Goal: Task Accomplishment & Management: Manage account settings

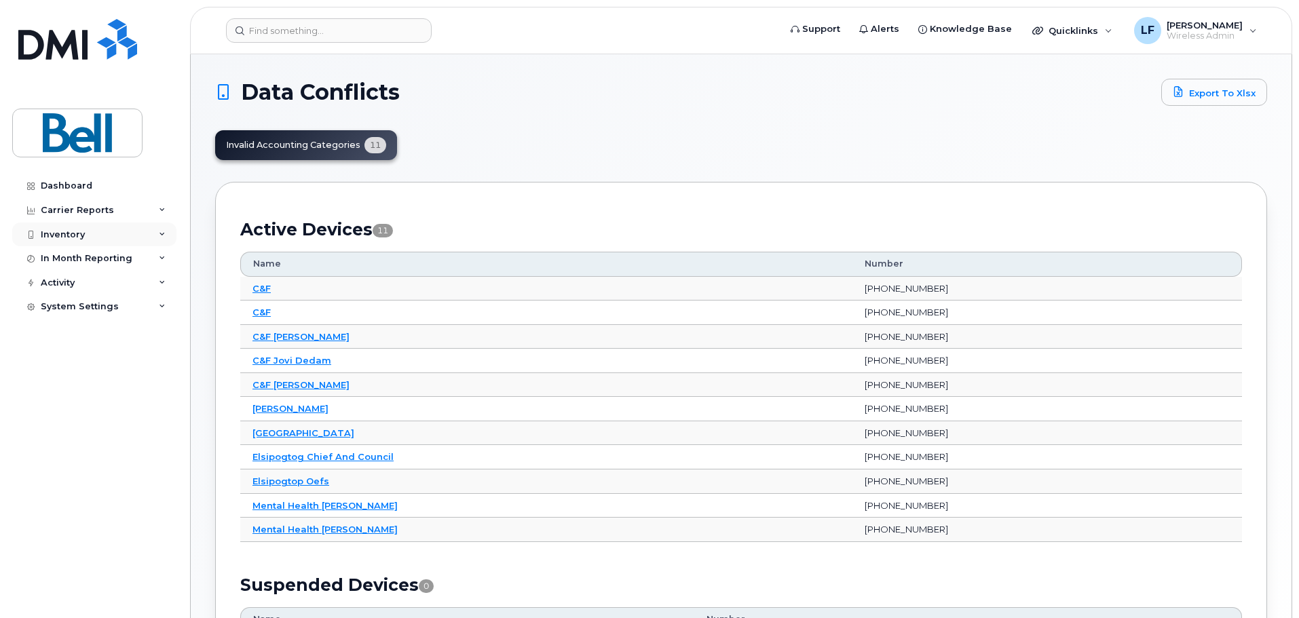
click at [100, 228] on div "Inventory" at bounding box center [94, 235] width 164 height 24
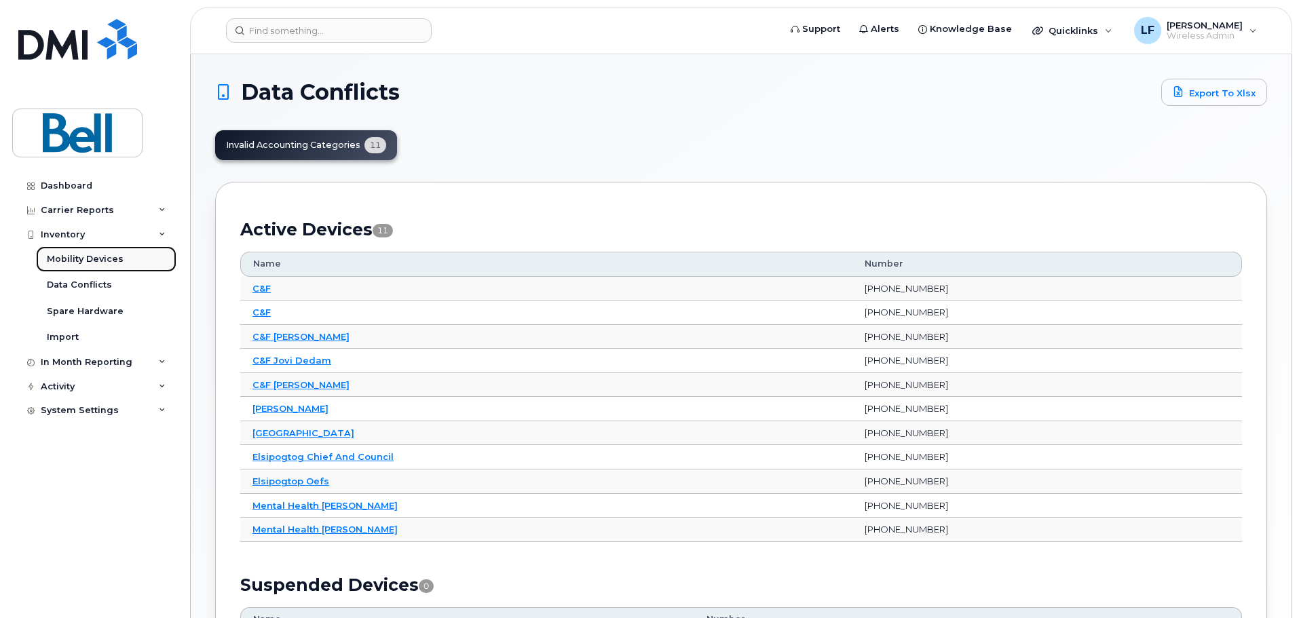
click at [89, 257] on div "Mobility Devices" at bounding box center [85, 259] width 77 height 12
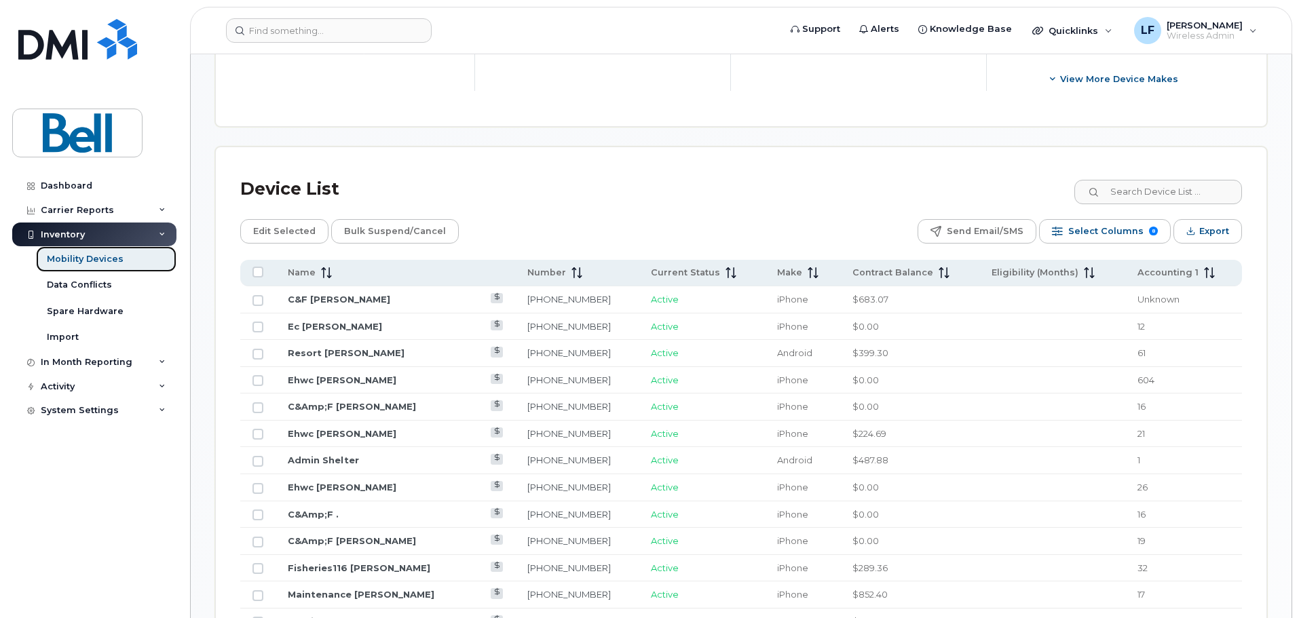
scroll to position [611, 0]
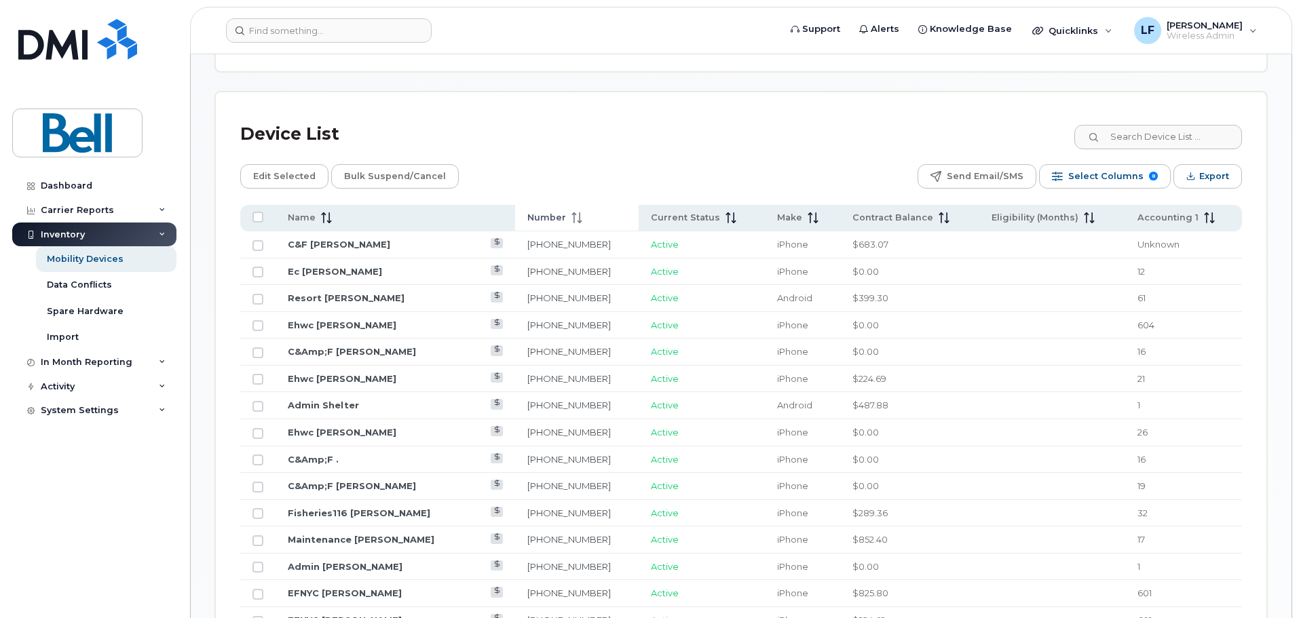
click at [532, 212] on span "Number" at bounding box center [546, 218] width 39 height 12
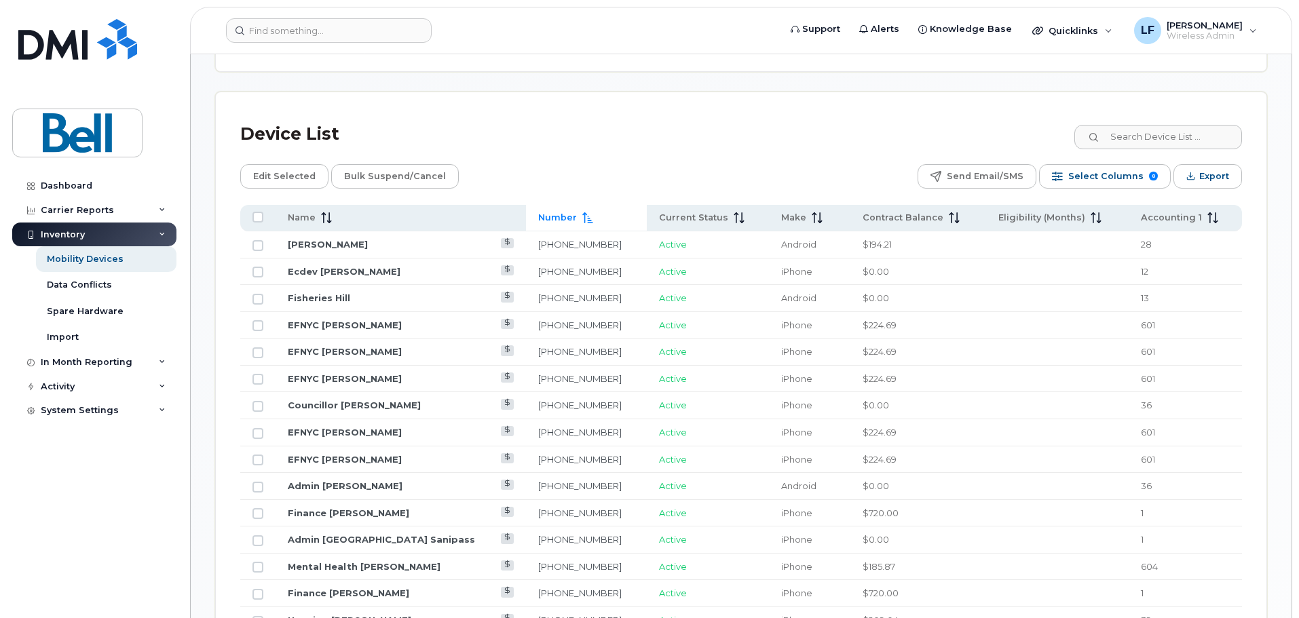
click at [538, 212] on span "Number" at bounding box center [557, 218] width 39 height 12
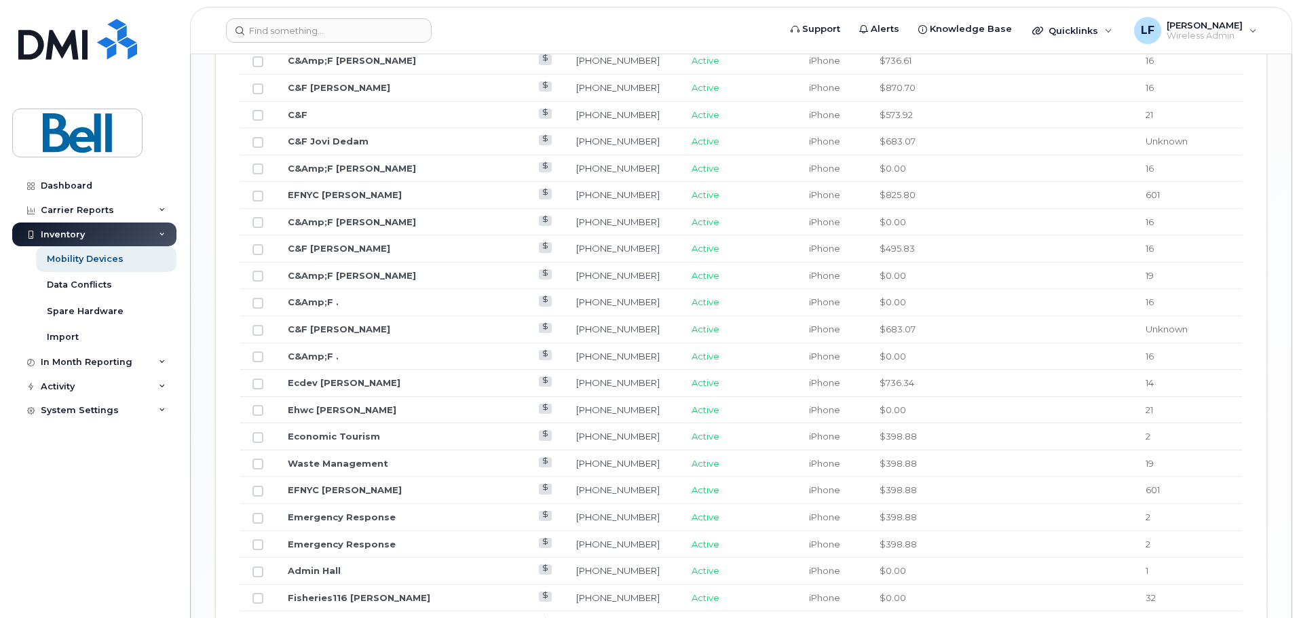
scroll to position [1154, 0]
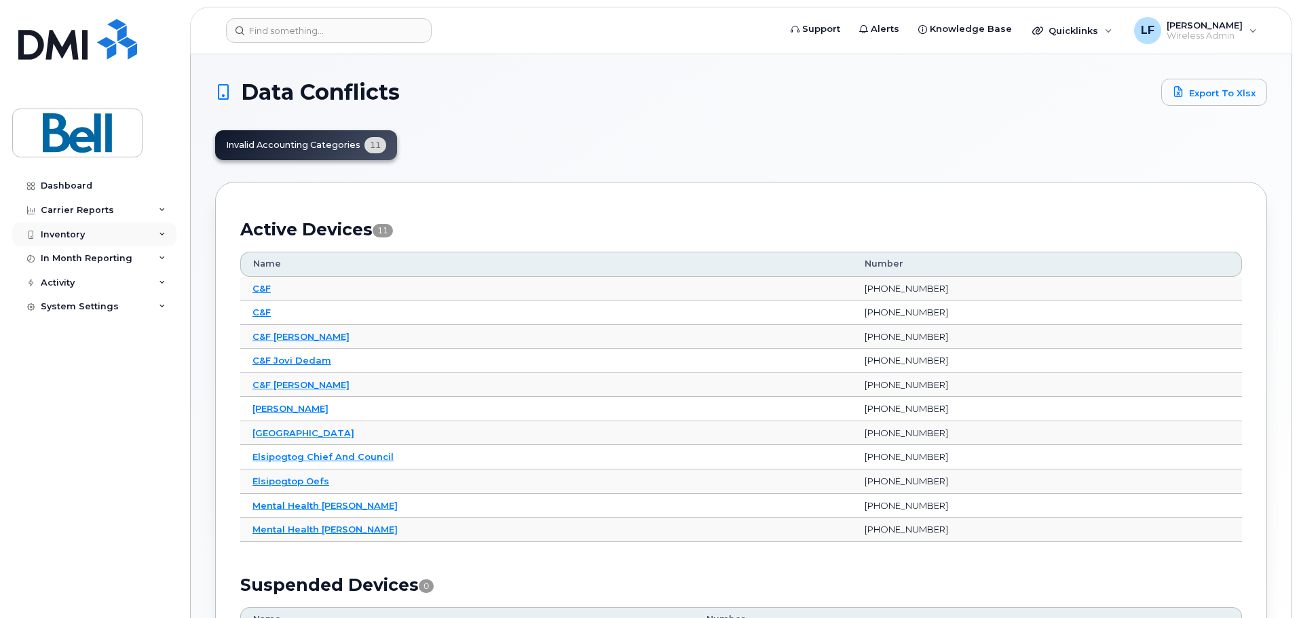
click at [75, 235] on div "Inventory" at bounding box center [63, 234] width 44 height 11
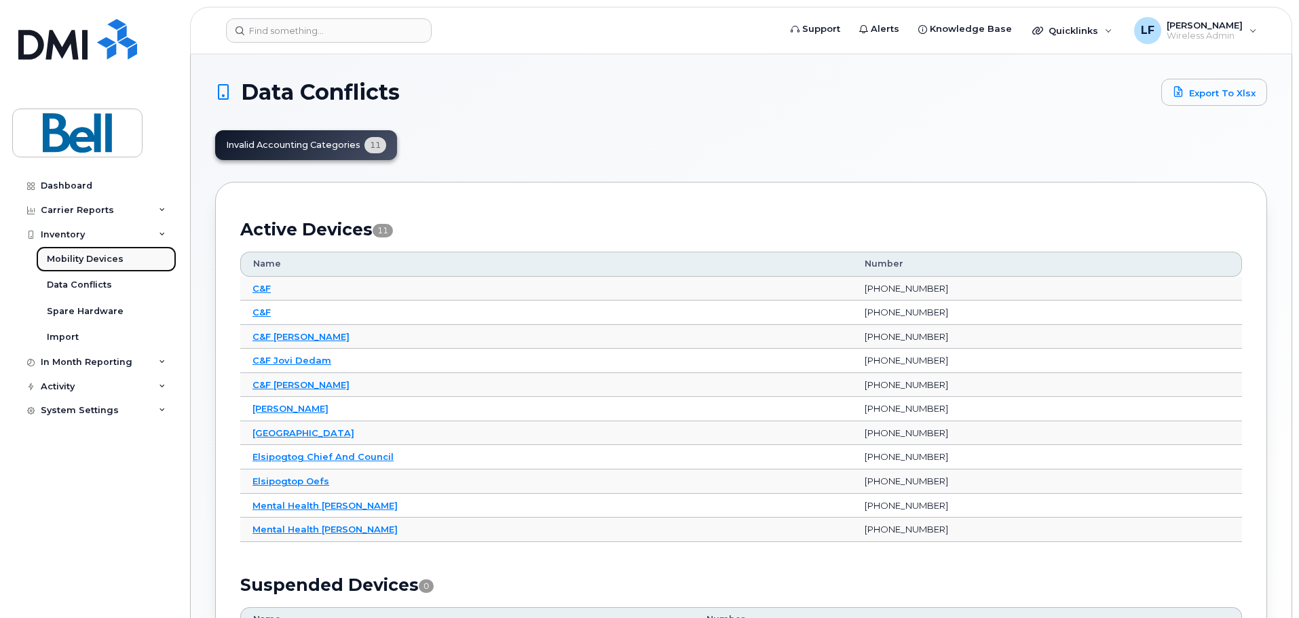
click at [79, 260] on div "Mobility Devices" at bounding box center [85, 259] width 77 height 12
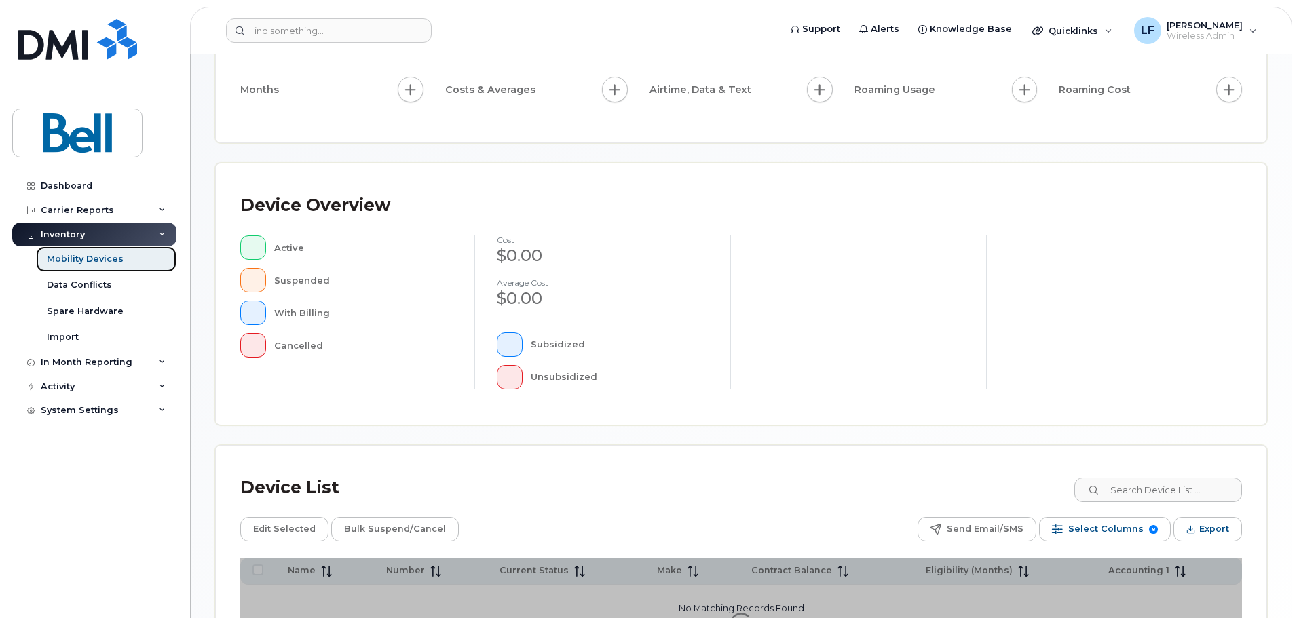
scroll to position [315, 0]
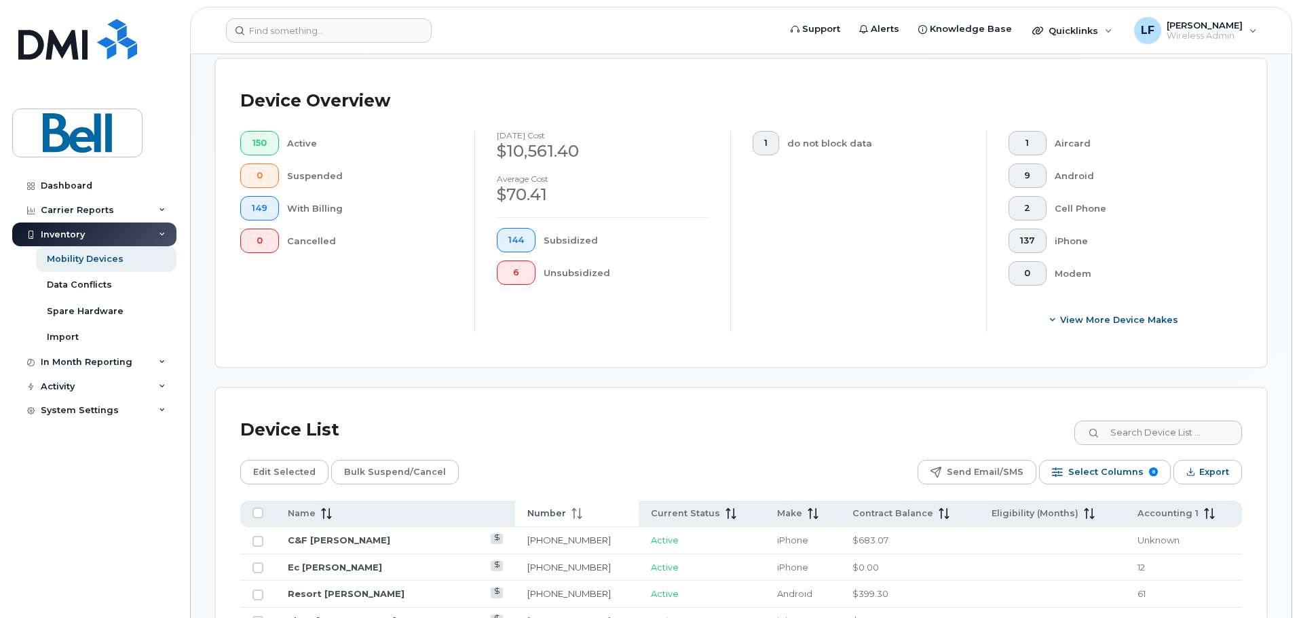
click at [535, 508] on span "Number" at bounding box center [546, 514] width 39 height 12
click at [538, 508] on span "Number" at bounding box center [557, 514] width 39 height 12
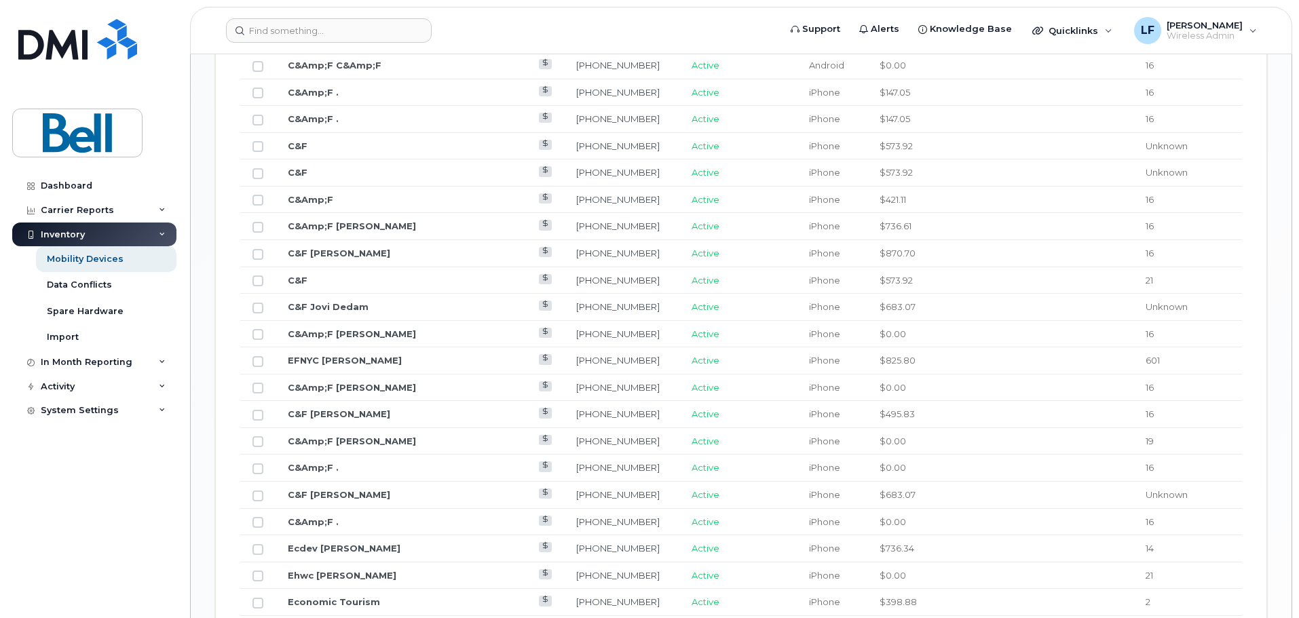
scroll to position [1265, 0]
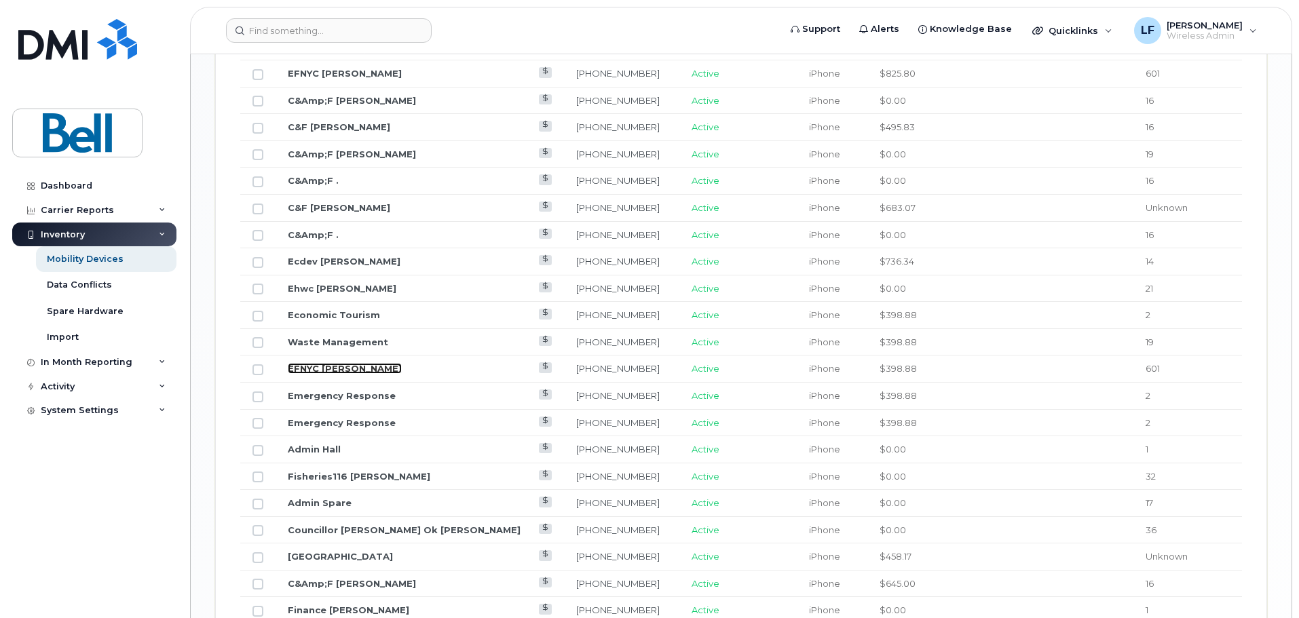
click at [333, 363] on link "EFNYC Hannah" at bounding box center [345, 368] width 114 height 11
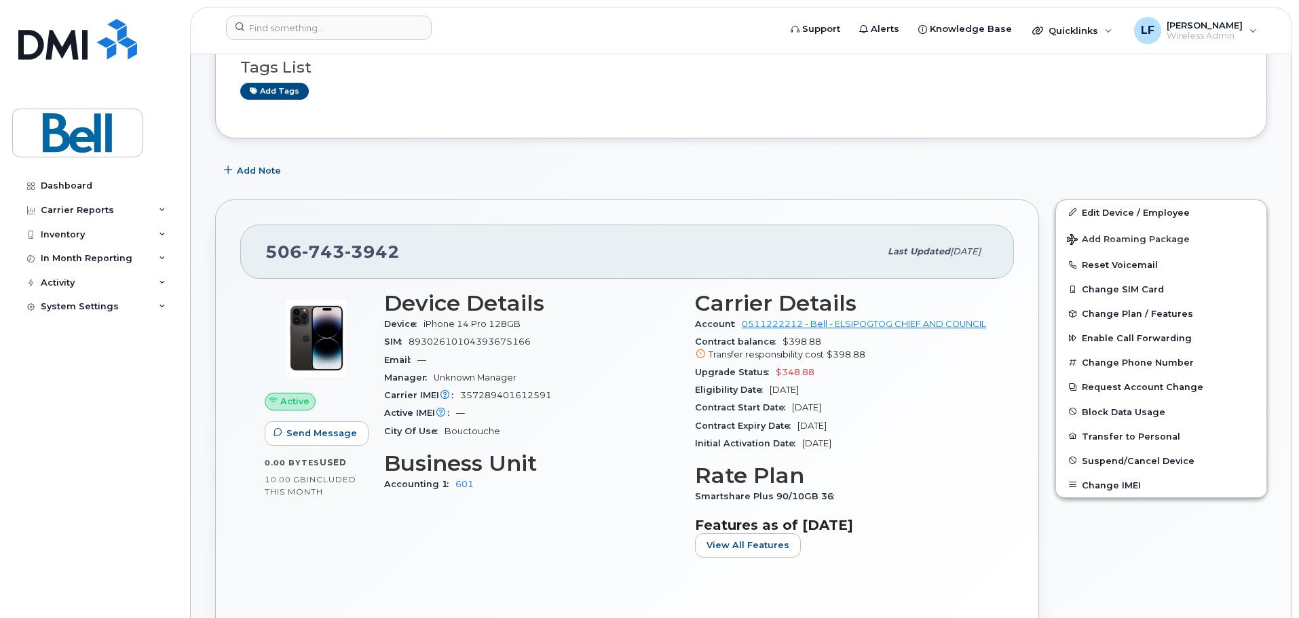
scroll to position [271, 0]
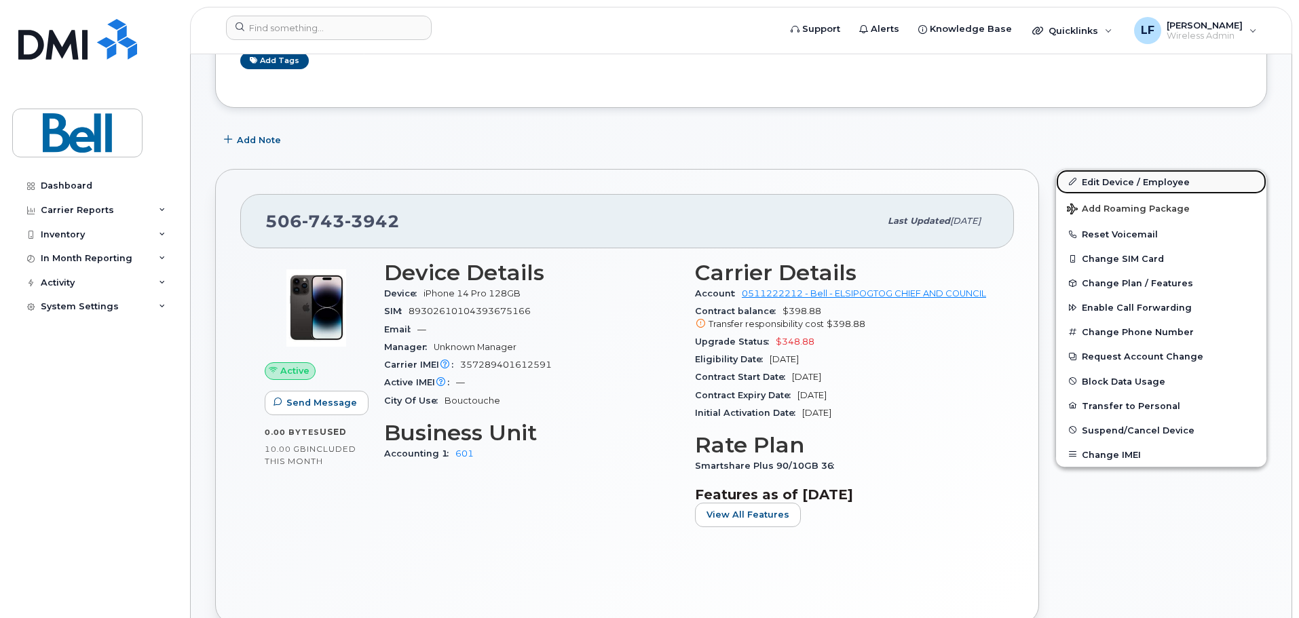
click at [1120, 181] on link "Edit Device / Employee" at bounding box center [1161, 182] width 210 height 24
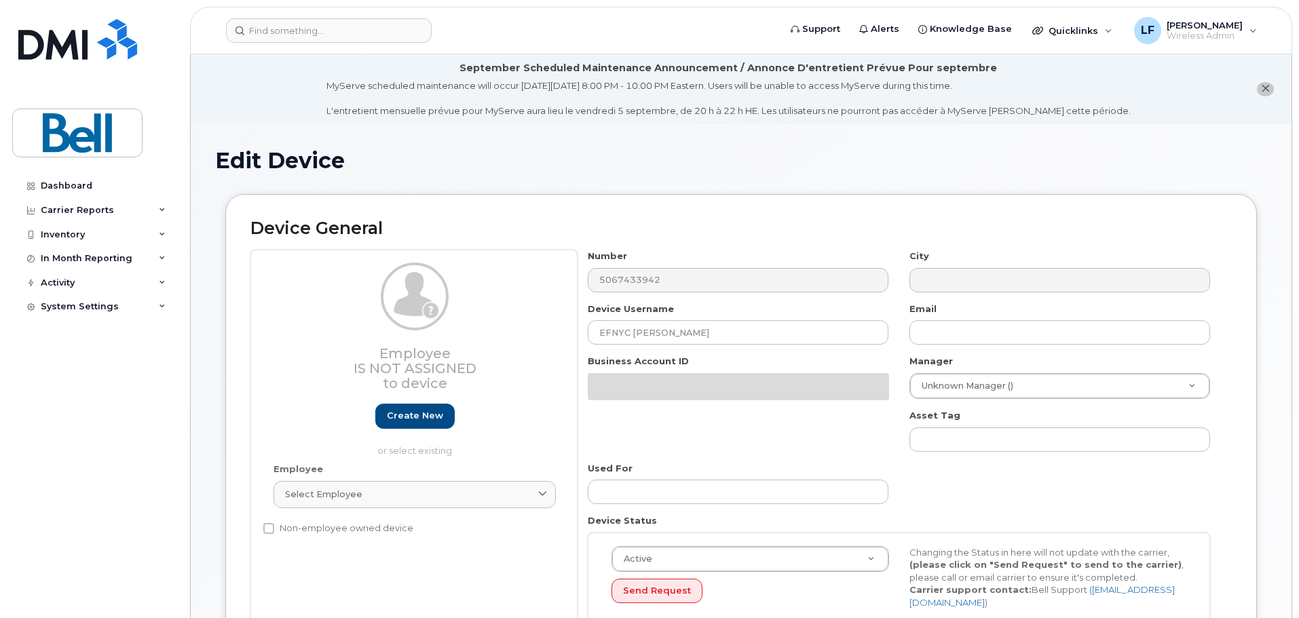
select select "16939133"
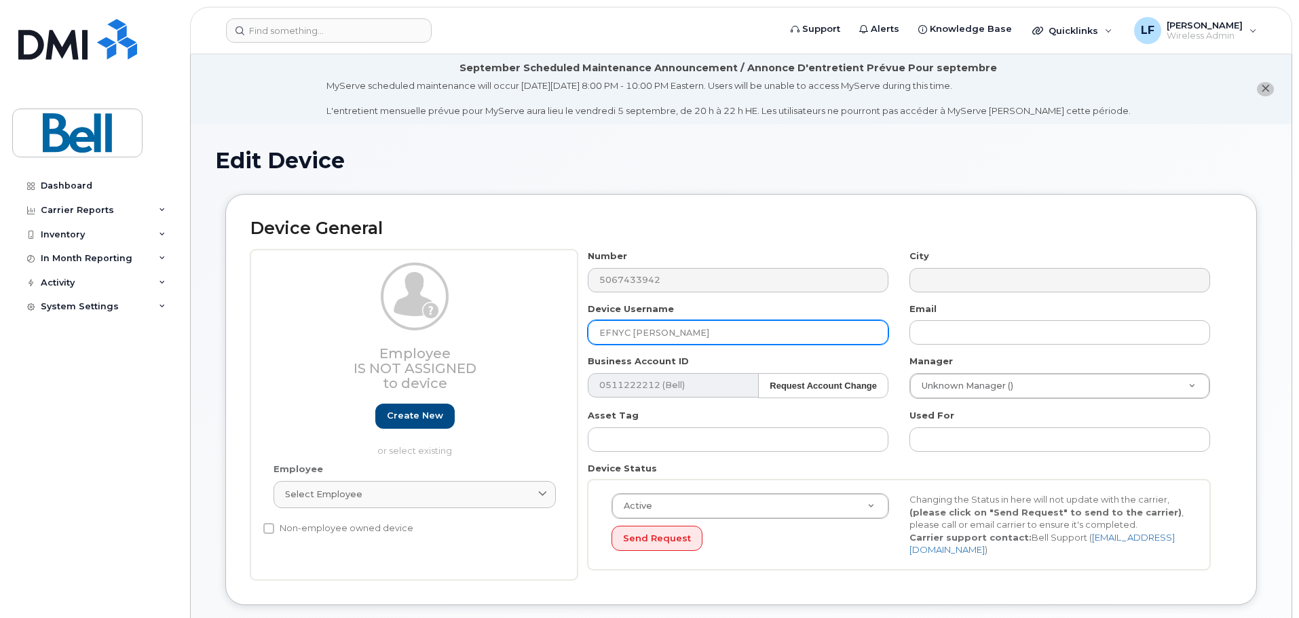
drag, startPoint x: 676, startPoint y: 337, endPoint x: 588, endPoint y: 339, distance: 88.2
click at [588, 339] on input "EFNYC [PERSON_NAME]" at bounding box center [738, 332] width 301 height 24
type input "O"
type input "C&F"
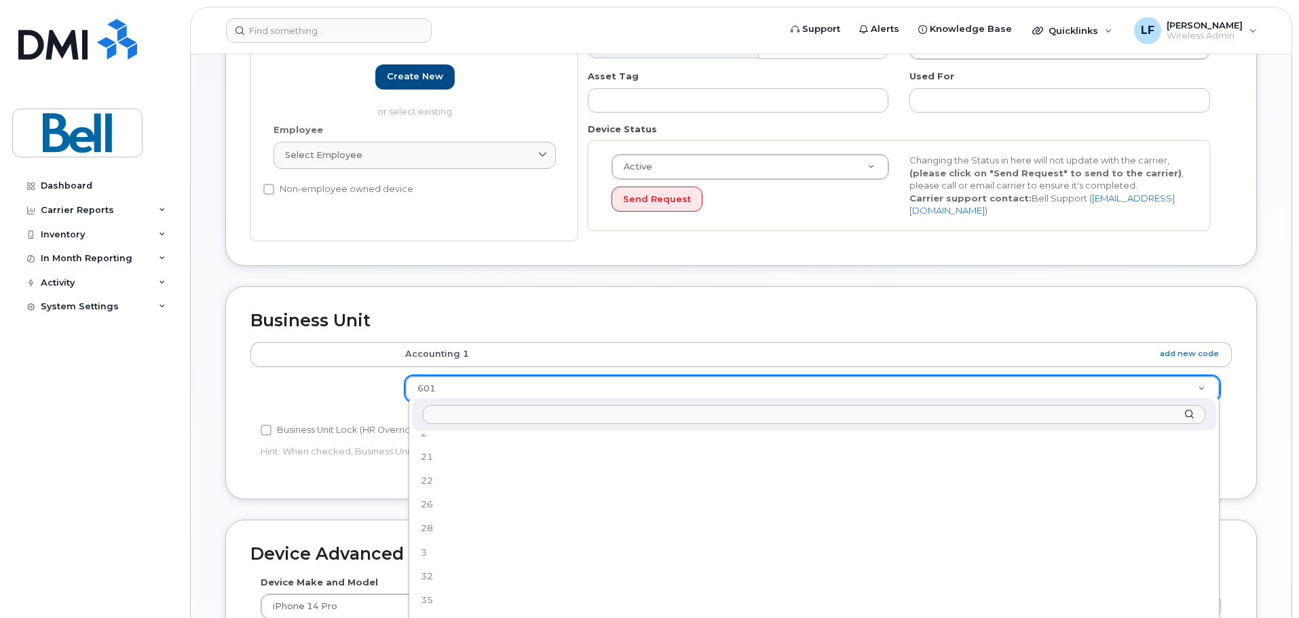
scroll to position [216, 0]
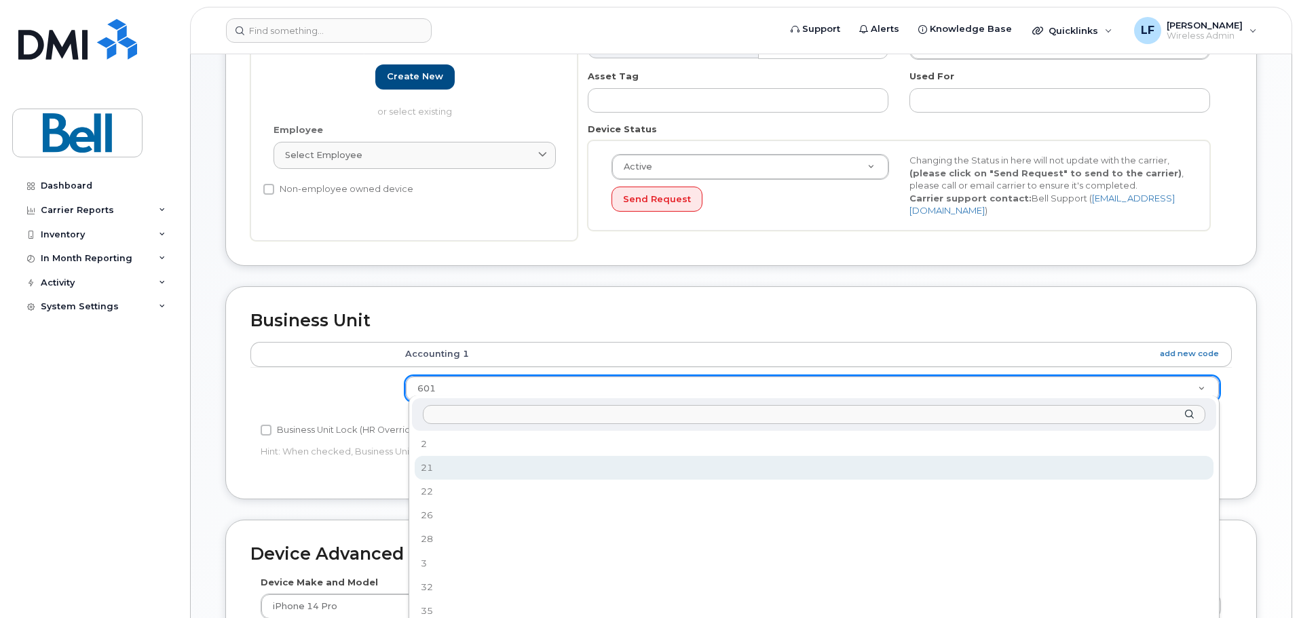
select select "159160"
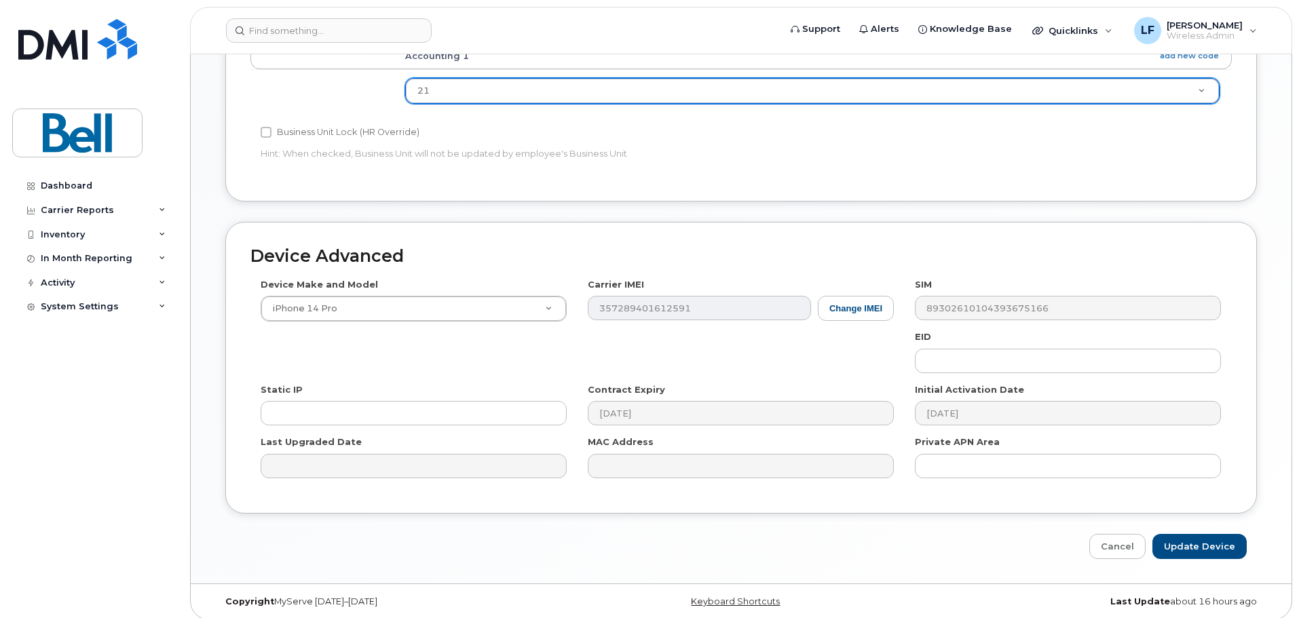
scroll to position [641, 0]
click at [1212, 537] on input "Update Device" at bounding box center [1199, 543] width 94 height 25
type input "Saving..."
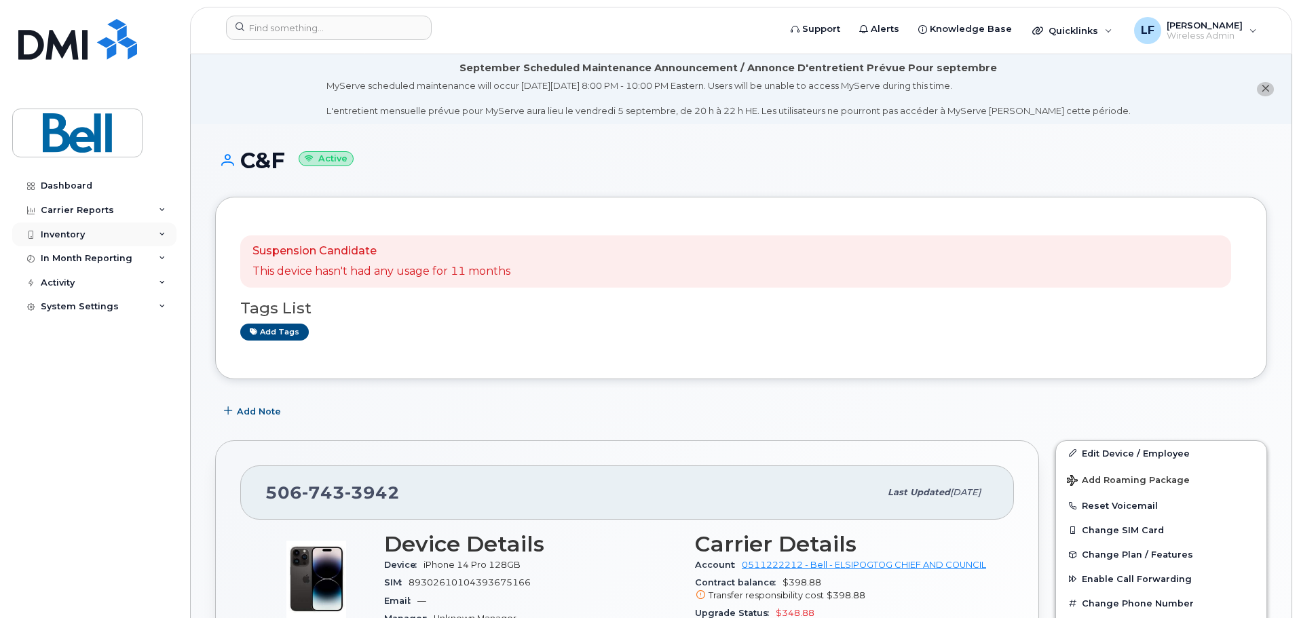
click at [57, 233] on div "Inventory" at bounding box center [63, 234] width 44 height 11
click at [633, 324] on div "Add tags" at bounding box center [735, 332] width 991 height 17
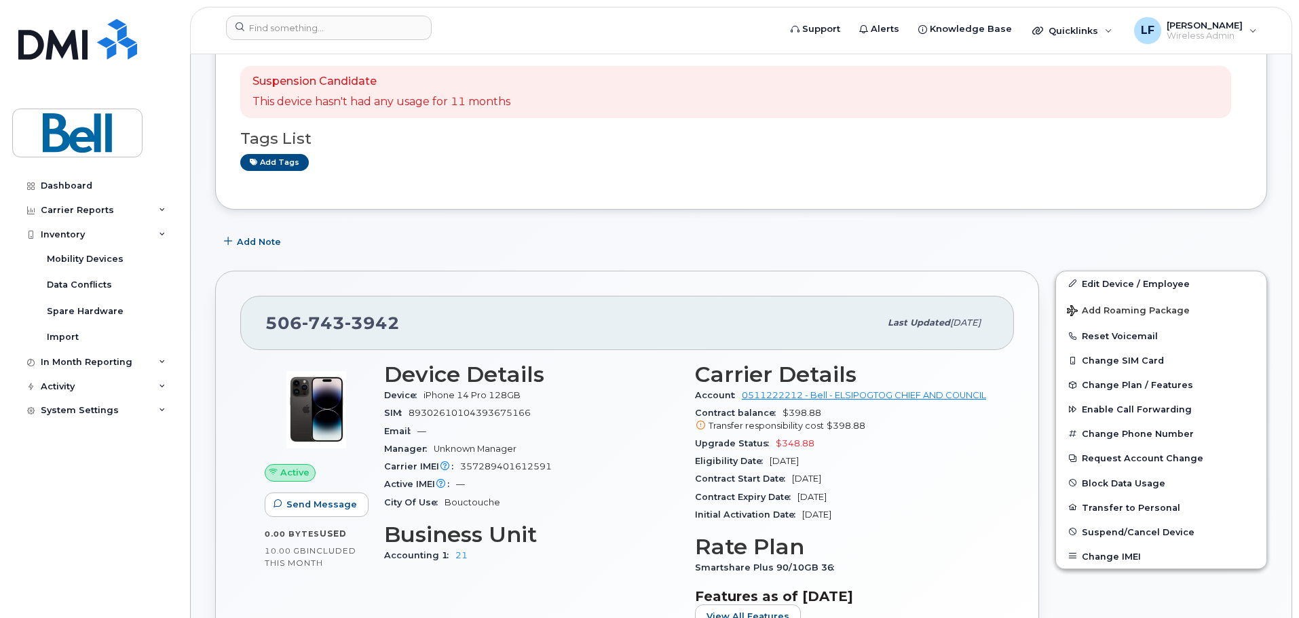
scroll to position [271, 0]
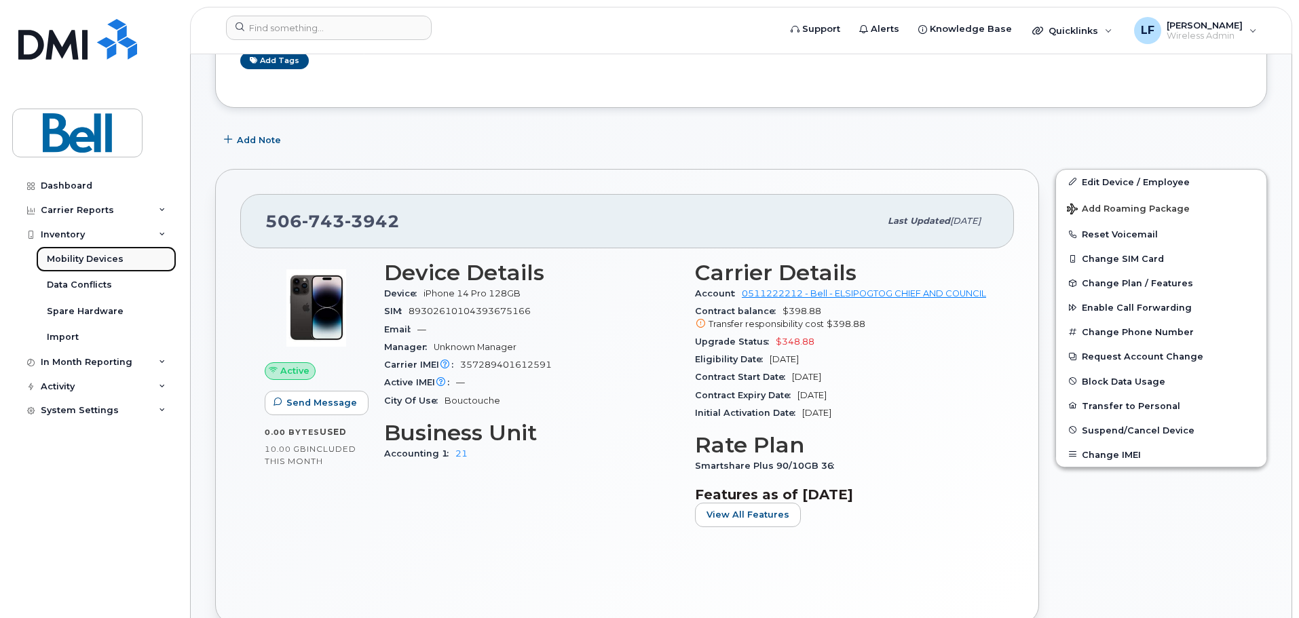
click at [93, 260] on div "Mobility Devices" at bounding box center [85, 259] width 77 height 12
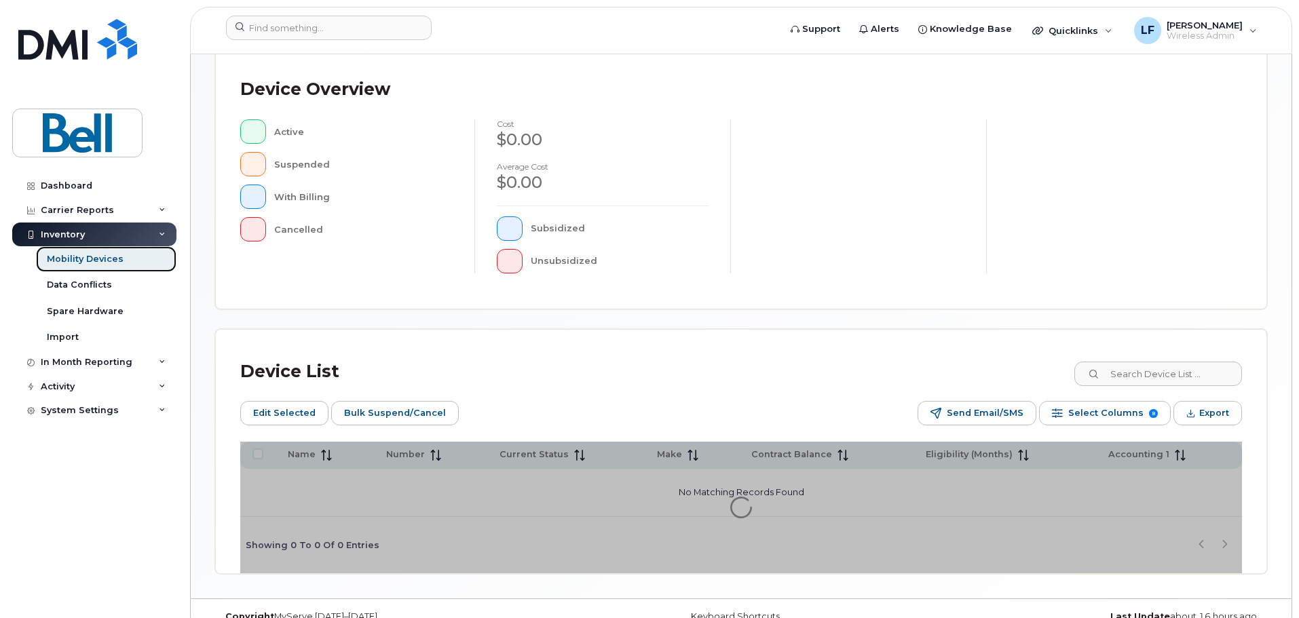
scroll to position [339, 0]
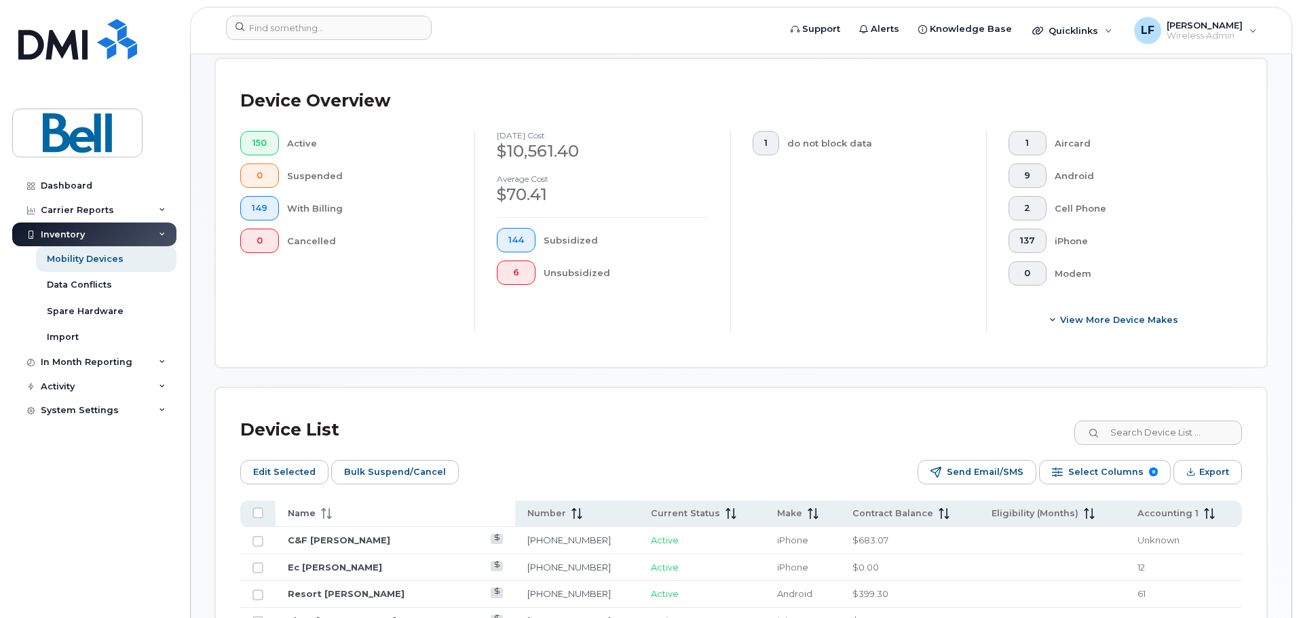
click at [344, 501] on th "Name" at bounding box center [396, 514] width 240 height 26
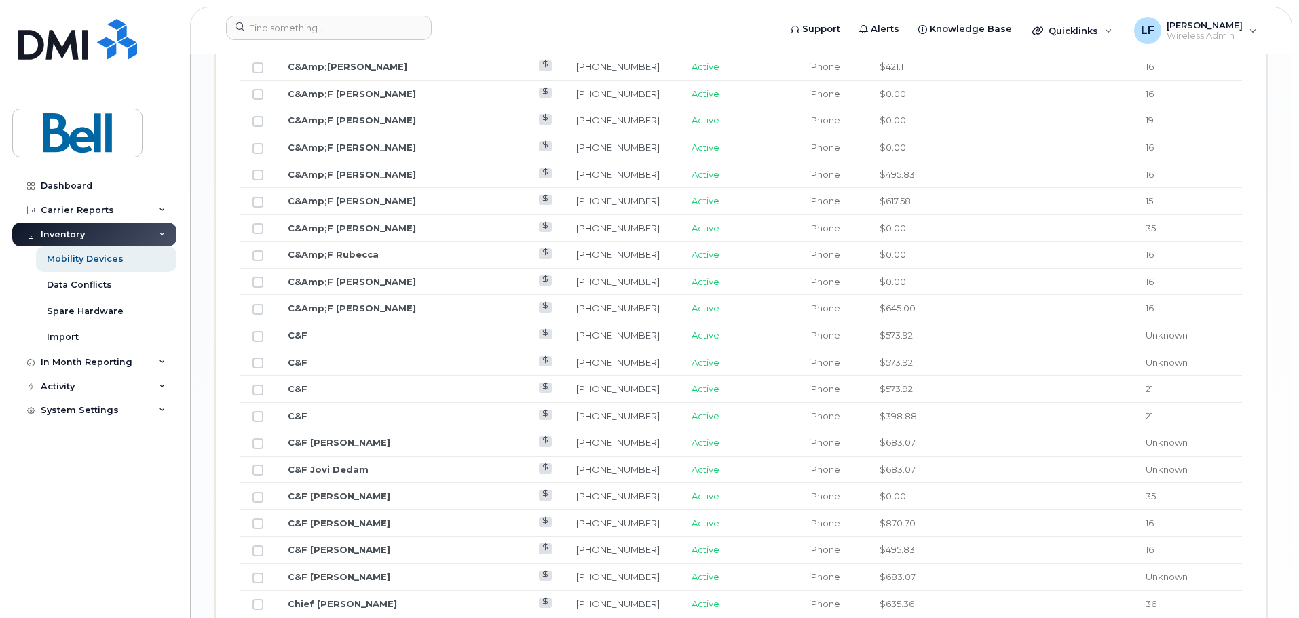
scroll to position [1357, 0]
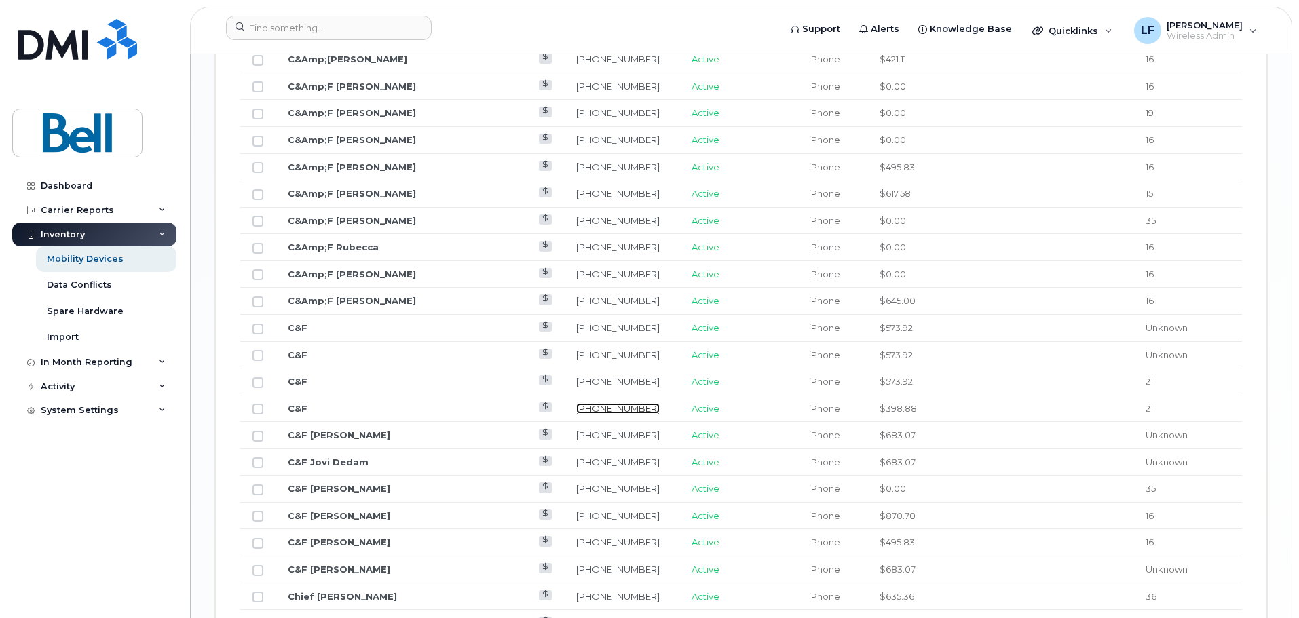
click at [576, 403] on link "506-743-3942" at bounding box center [617, 408] width 83 height 11
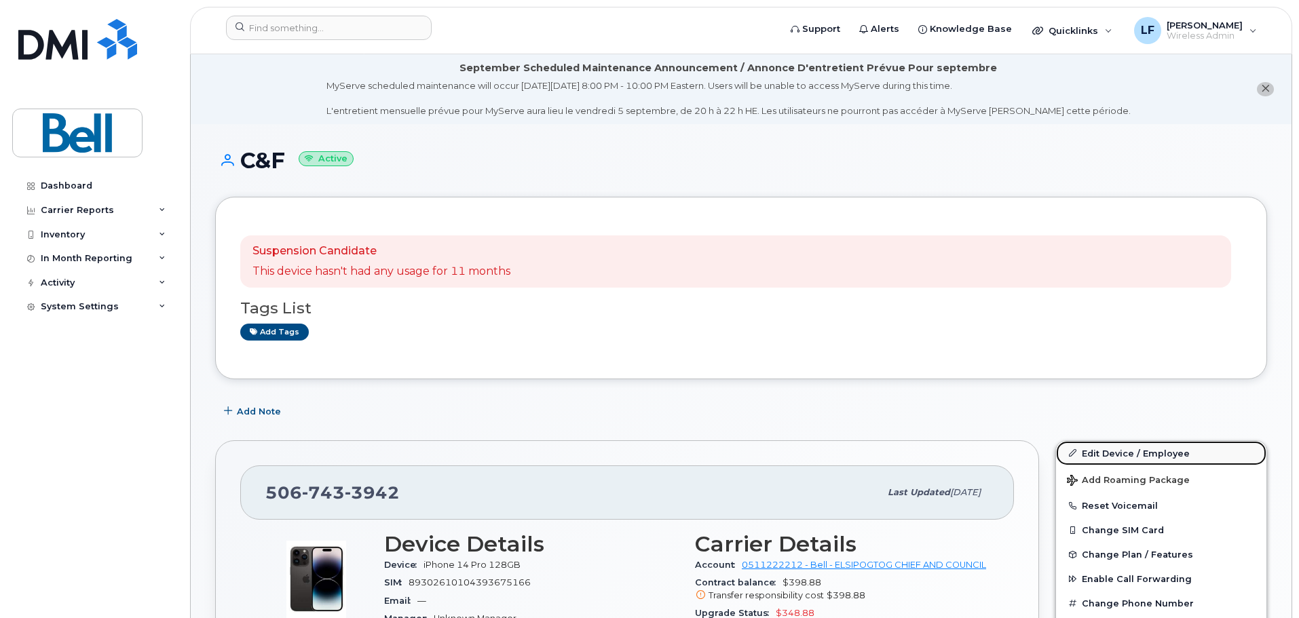
click at [1139, 453] on link "Edit Device / Employee" at bounding box center [1161, 453] width 210 height 24
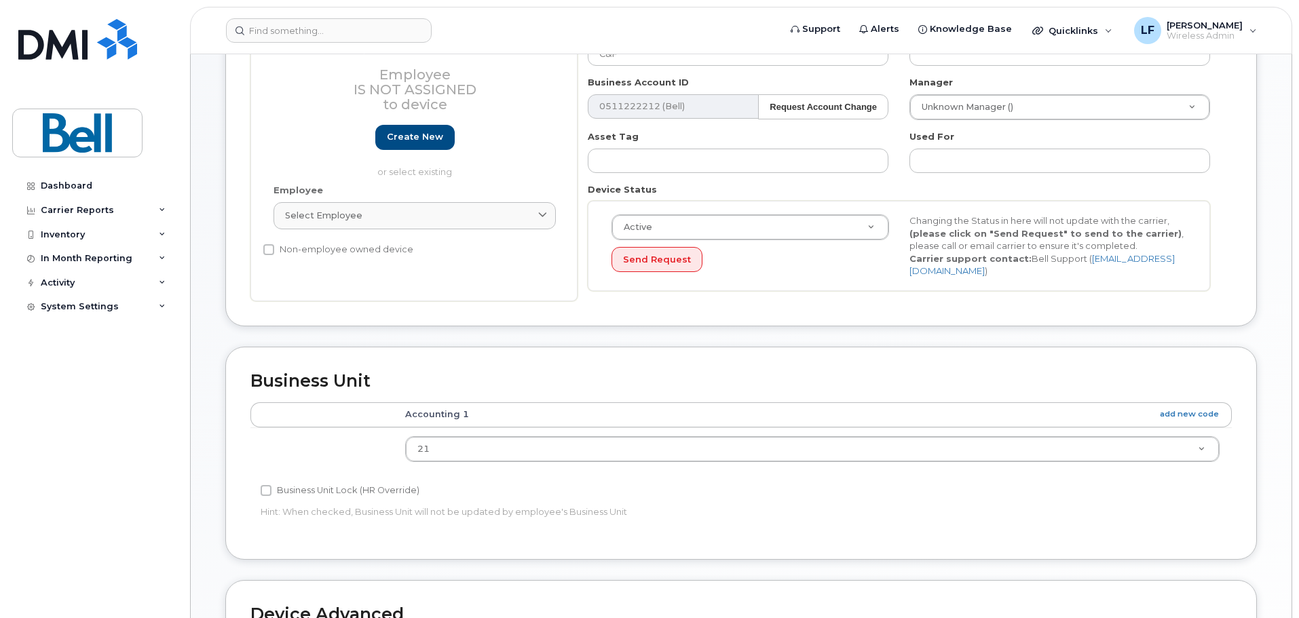
scroll to position [339, 0]
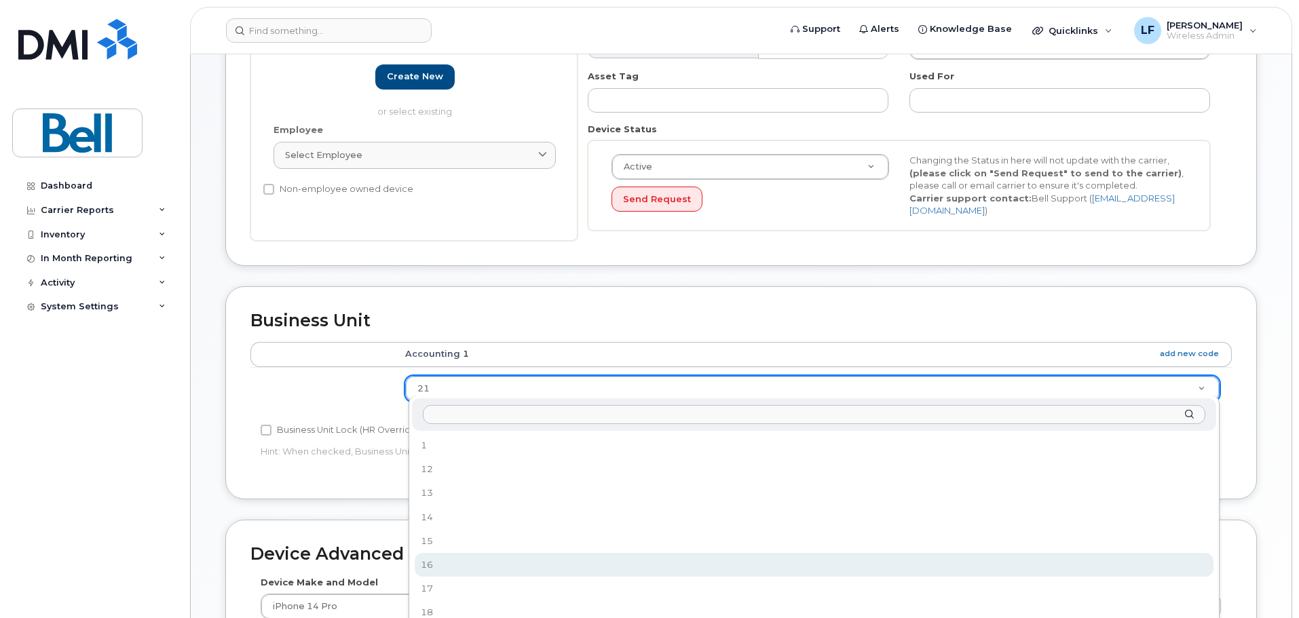
select select "159163"
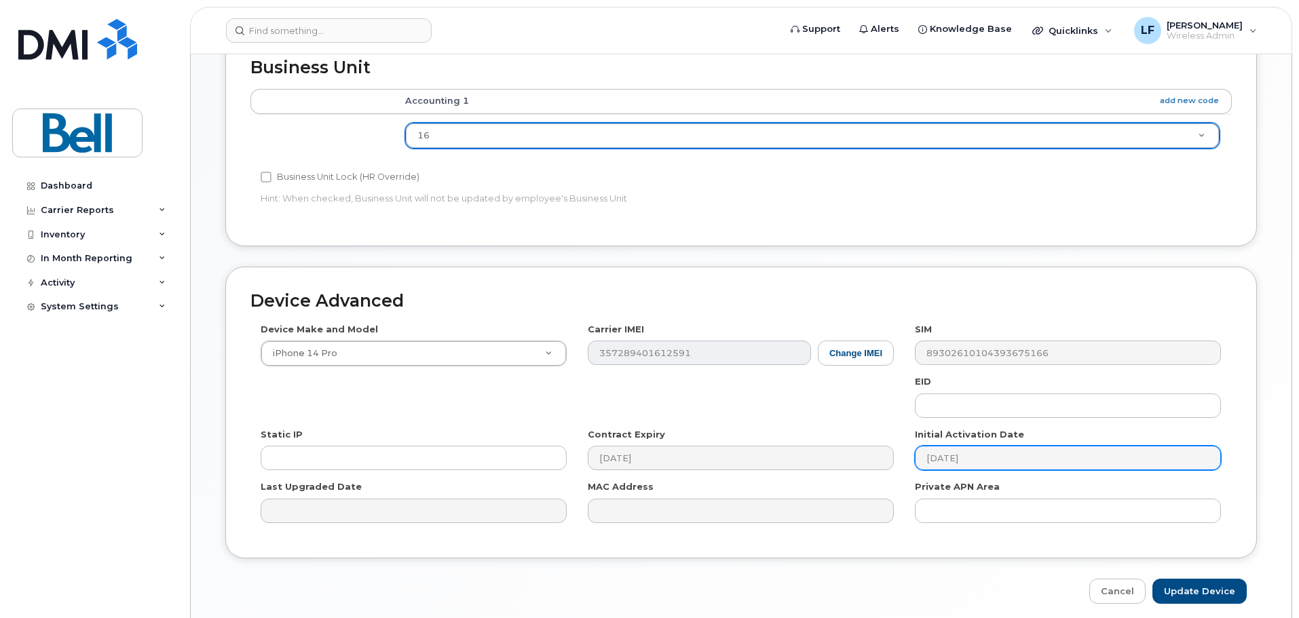
scroll to position [641, 0]
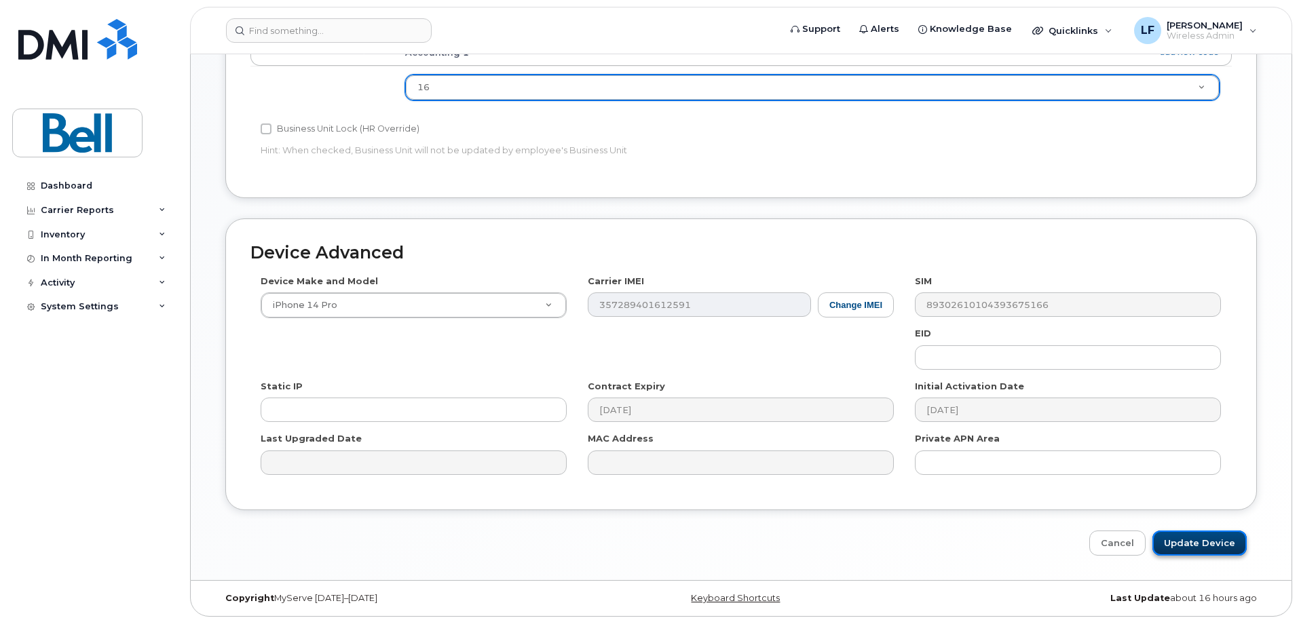
click at [1184, 536] on input "Update Device" at bounding box center [1199, 543] width 94 height 25
type input "Saving..."
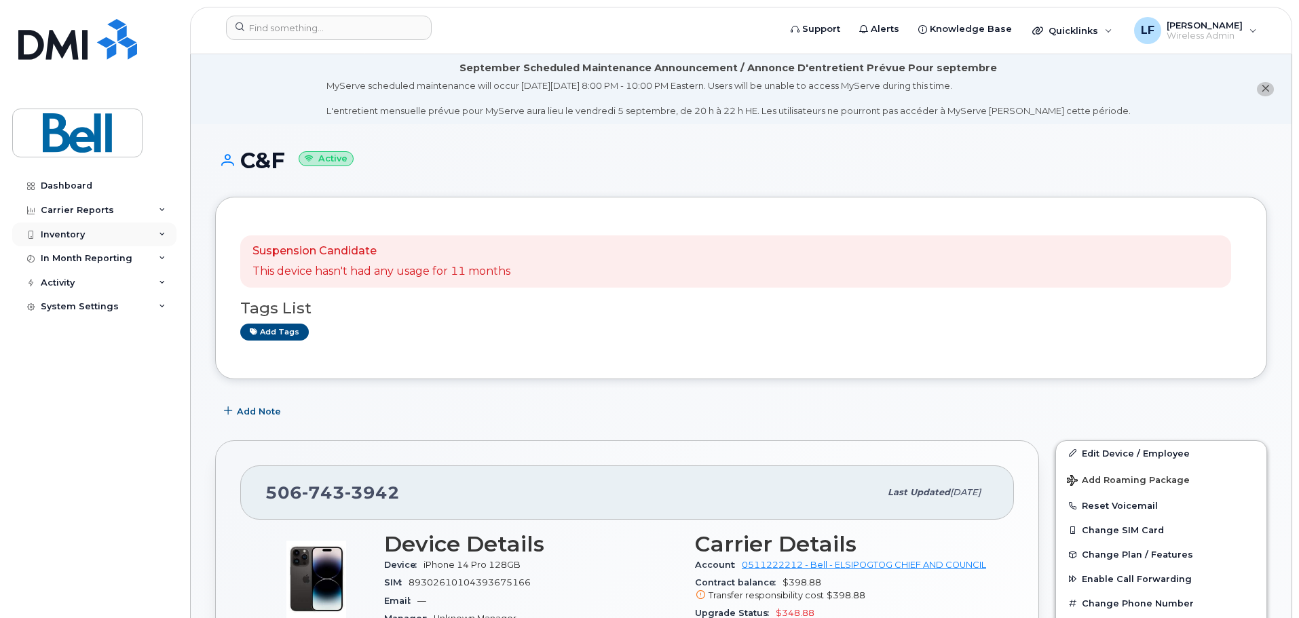
click at [96, 237] on div "Inventory" at bounding box center [94, 235] width 164 height 24
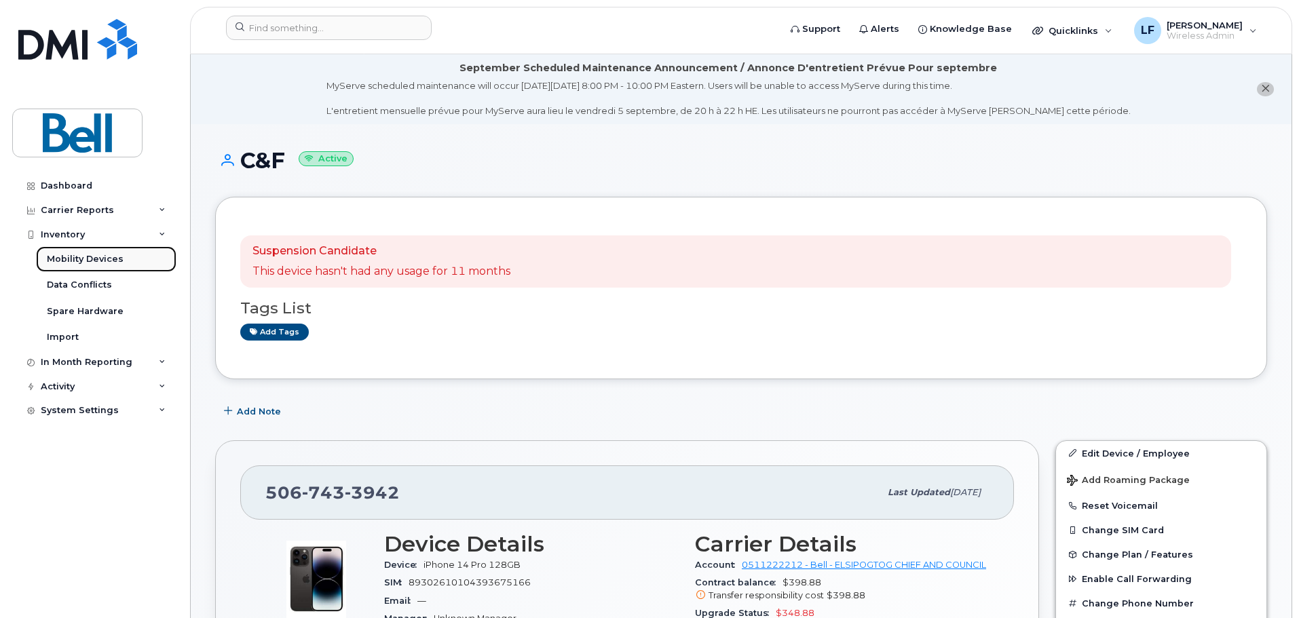
click at [94, 258] on div "Mobility Devices" at bounding box center [85, 259] width 77 height 12
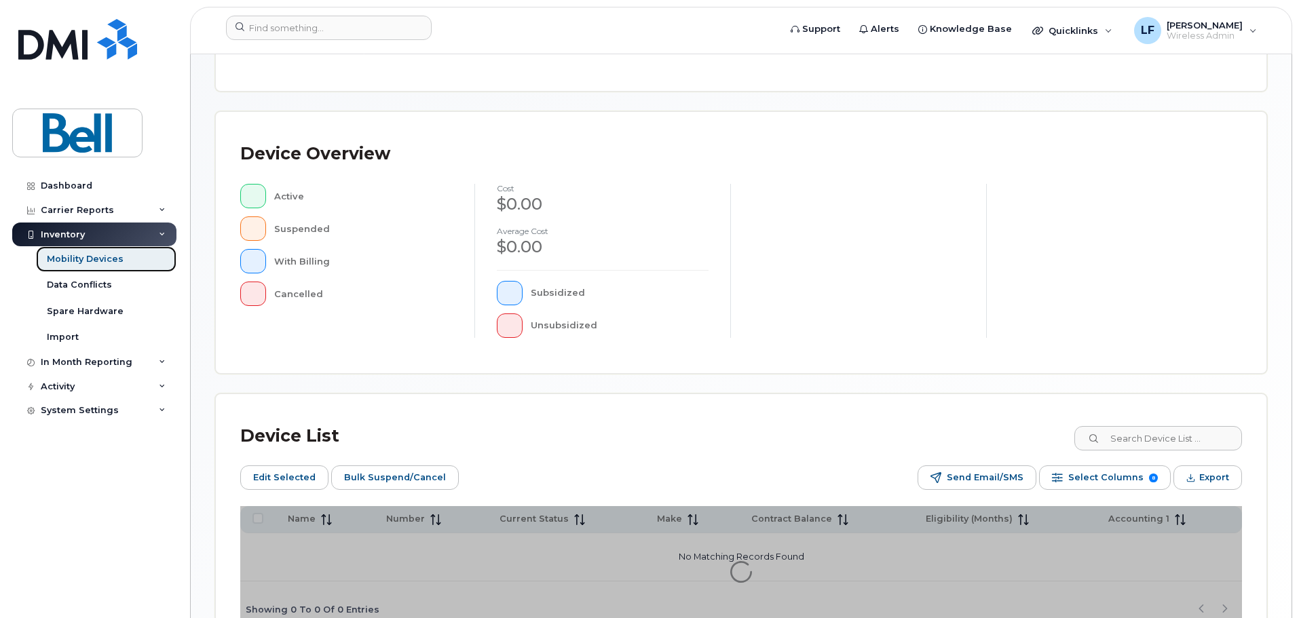
scroll to position [339, 0]
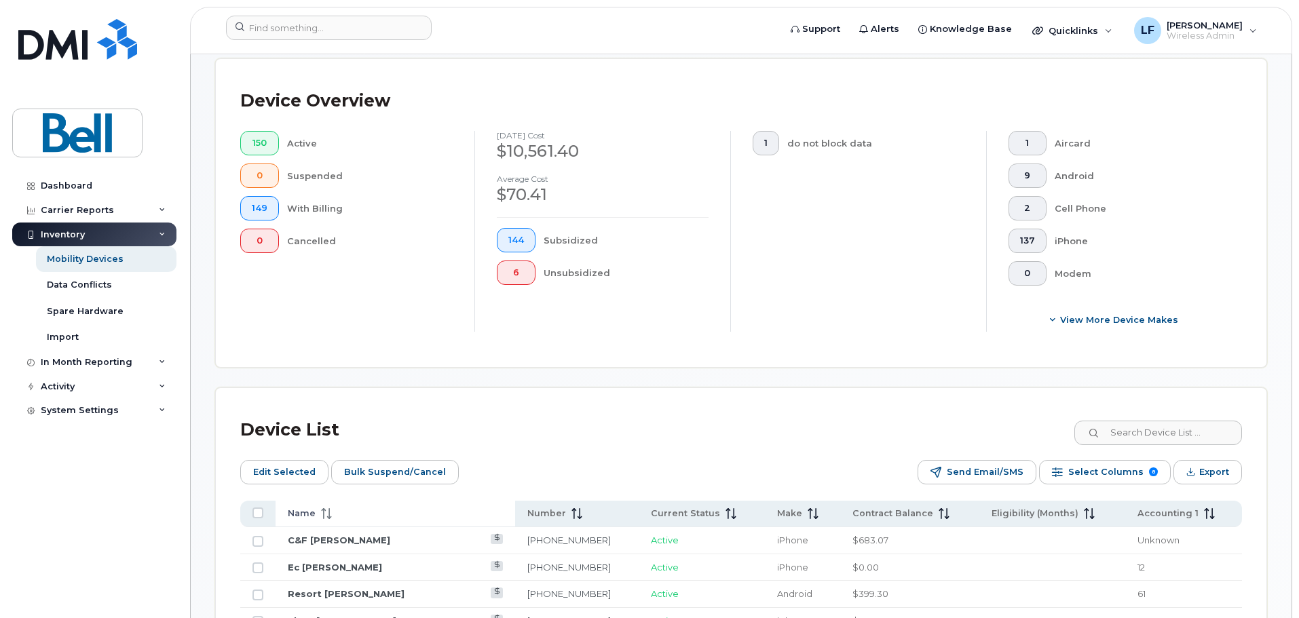
click at [345, 508] on div "Name" at bounding box center [395, 514] width 215 height 12
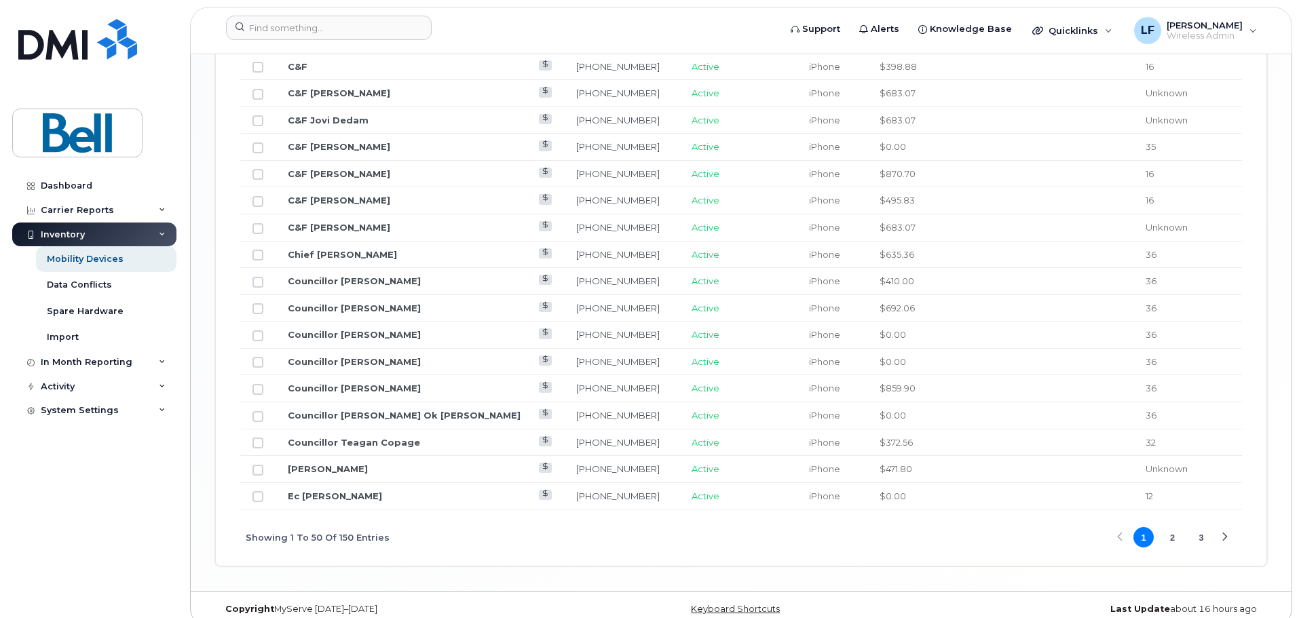
scroll to position [1704, 0]
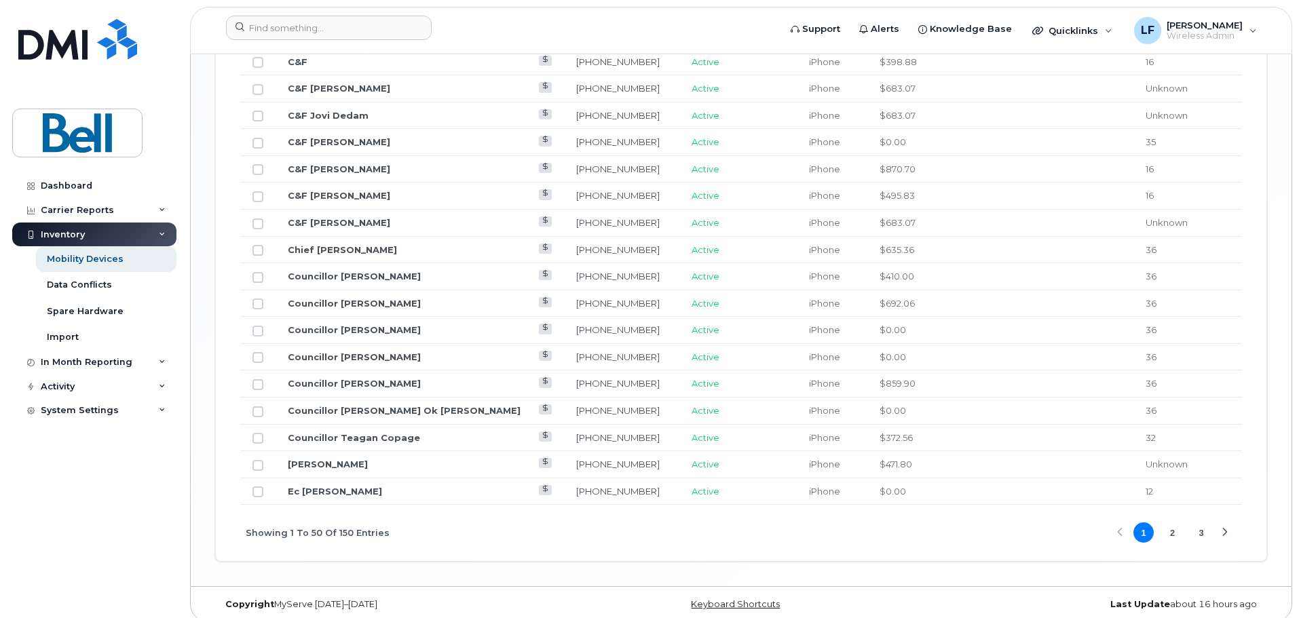
click at [1173, 523] on button "2" at bounding box center [1173, 533] width 20 height 20
